Goal: Transaction & Acquisition: Purchase product/service

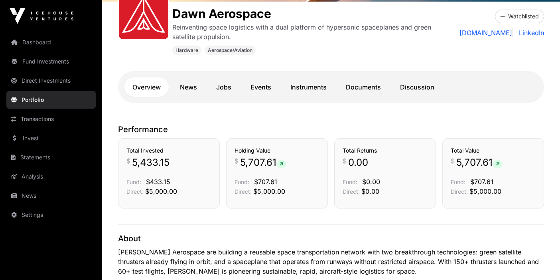
scroll to position [134, 0]
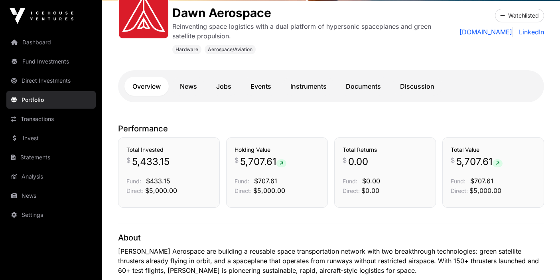
click at [260, 86] on link "Events" at bounding box center [261, 86] width 37 height 19
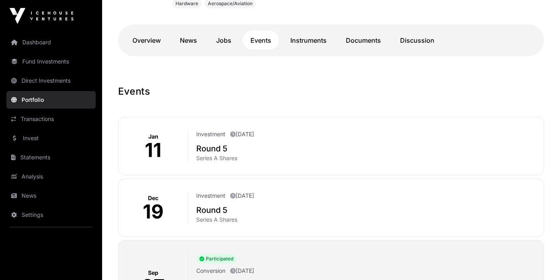
scroll to position [79, 0]
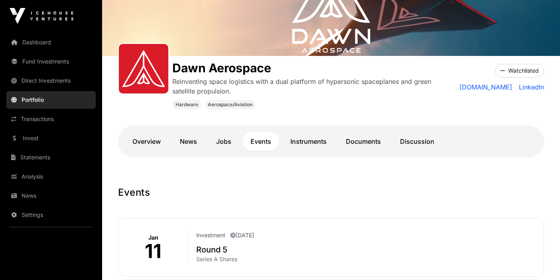
click at [149, 137] on link "Overview" at bounding box center [146, 141] width 44 height 19
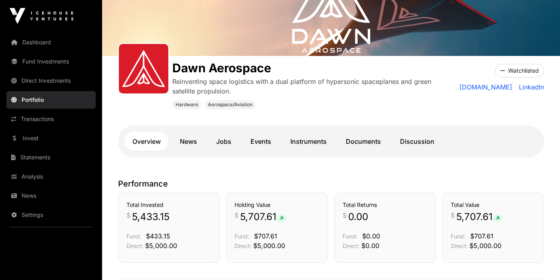
click at [357, 141] on link "Documents" at bounding box center [363, 141] width 51 height 19
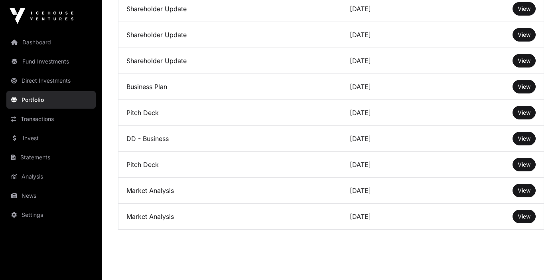
scroll to position [1327, 0]
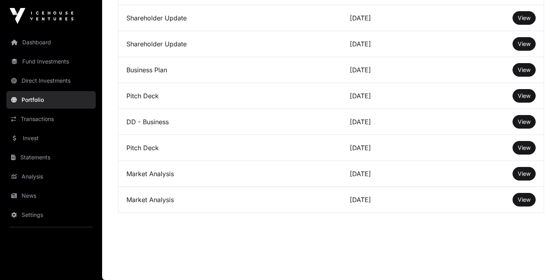
click at [526, 146] on span "View" at bounding box center [524, 147] width 13 height 7
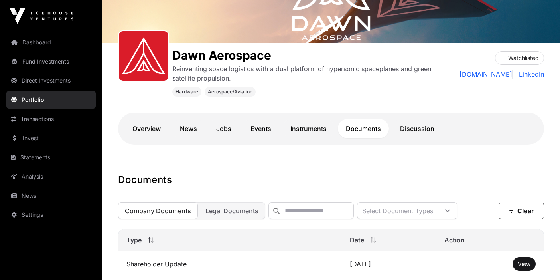
scroll to position [6, 0]
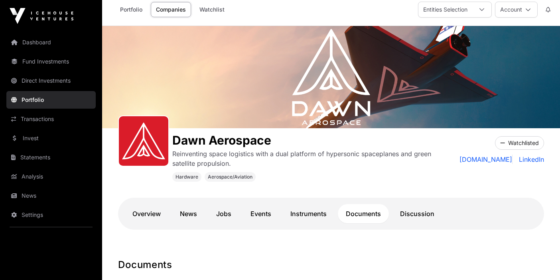
click at [477, 156] on link "[DOMAIN_NAME]" at bounding box center [486, 159] width 53 height 10
click at [34, 142] on link "Invest" at bounding box center [50, 138] width 89 height 18
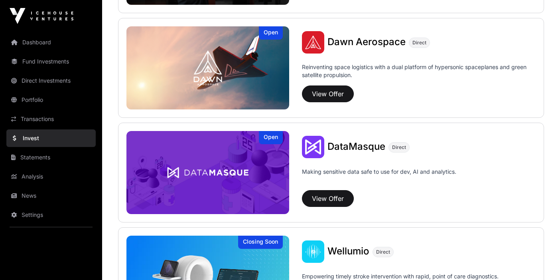
scroll to position [812, 0]
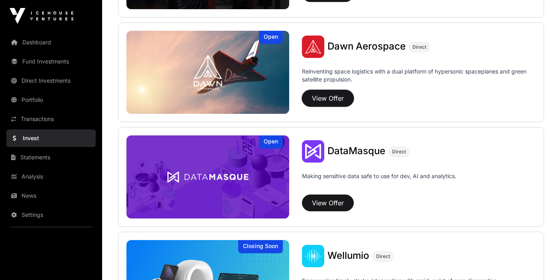
click at [333, 98] on button "View Offer" at bounding box center [328, 98] width 52 height 17
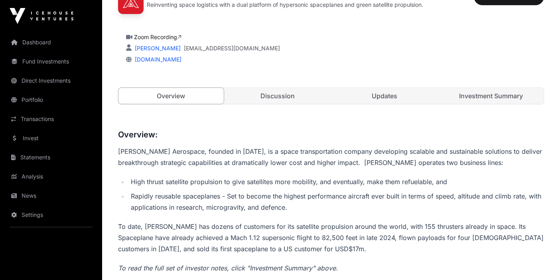
scroll to position [239, 0]
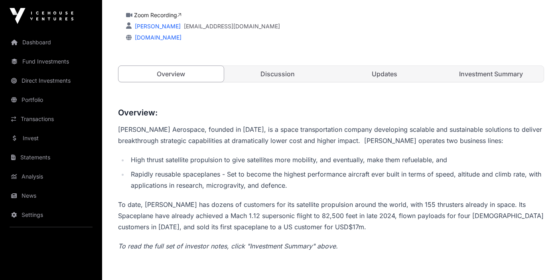
click at [284, 75] on link "Discussion" at bounding box center [277, 74] width 105 height 16
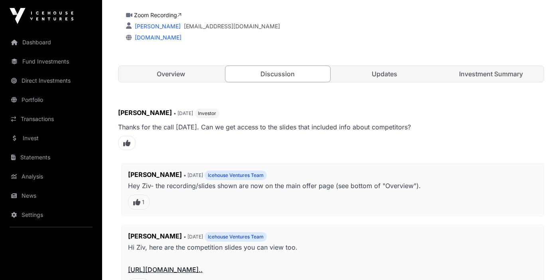
click at [286, 75] on link "Discussion" at bounding box center [278, 73] width 106 height 17
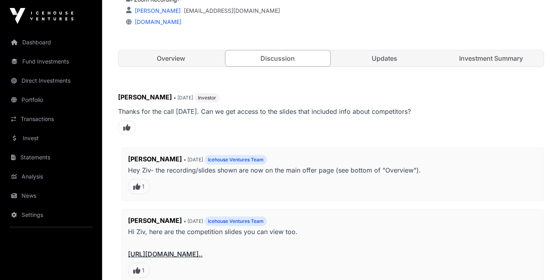
scroll to position [160, 0]
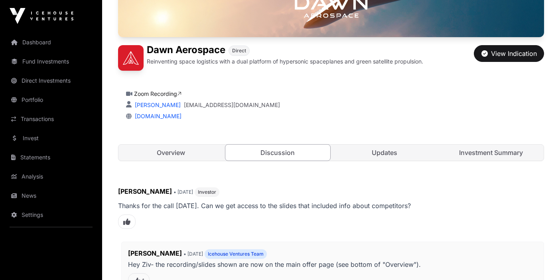
click at [387, 155] on link "Updates" at bounding box center [384, 152] width 105 height 16
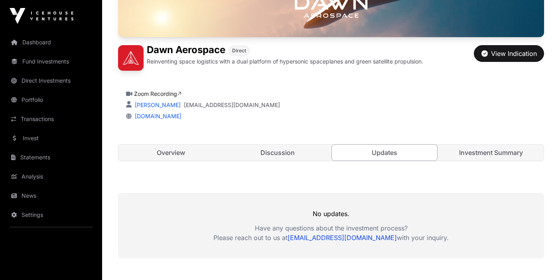
click at [493, 156] on link "Investment Summary" at bounding box center [491, 152] width 105 height 16
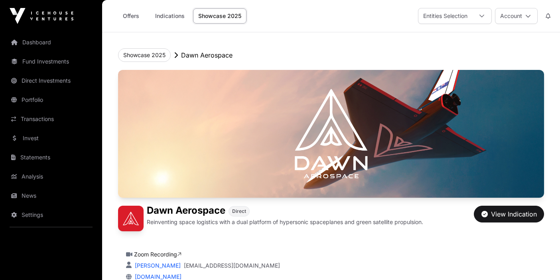
click at [32, 175] on link "Analysis" at bounding box center [50, 177] width 89 height 18
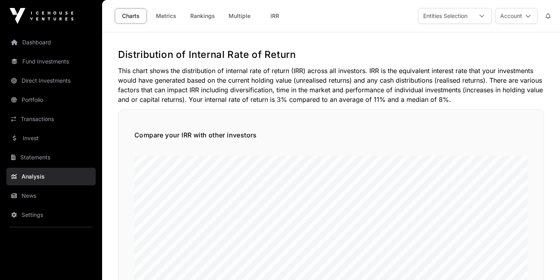
click at [37, 178] on link "Settings" at bounding box center [50, 215] width 89 height 18
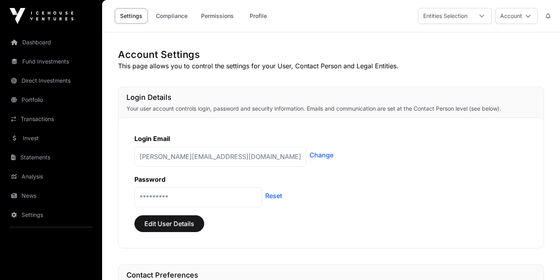
click at [31, 138] on link "Invest" at bounding box center [50, 138] width 89 height 18
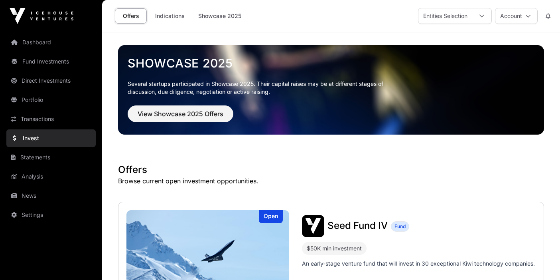
click at [33, 154] on link "Statements" at bounding box center [50, 157] width 89 height 18
